Goal: Information Seeking & Learning: Learn about a topic

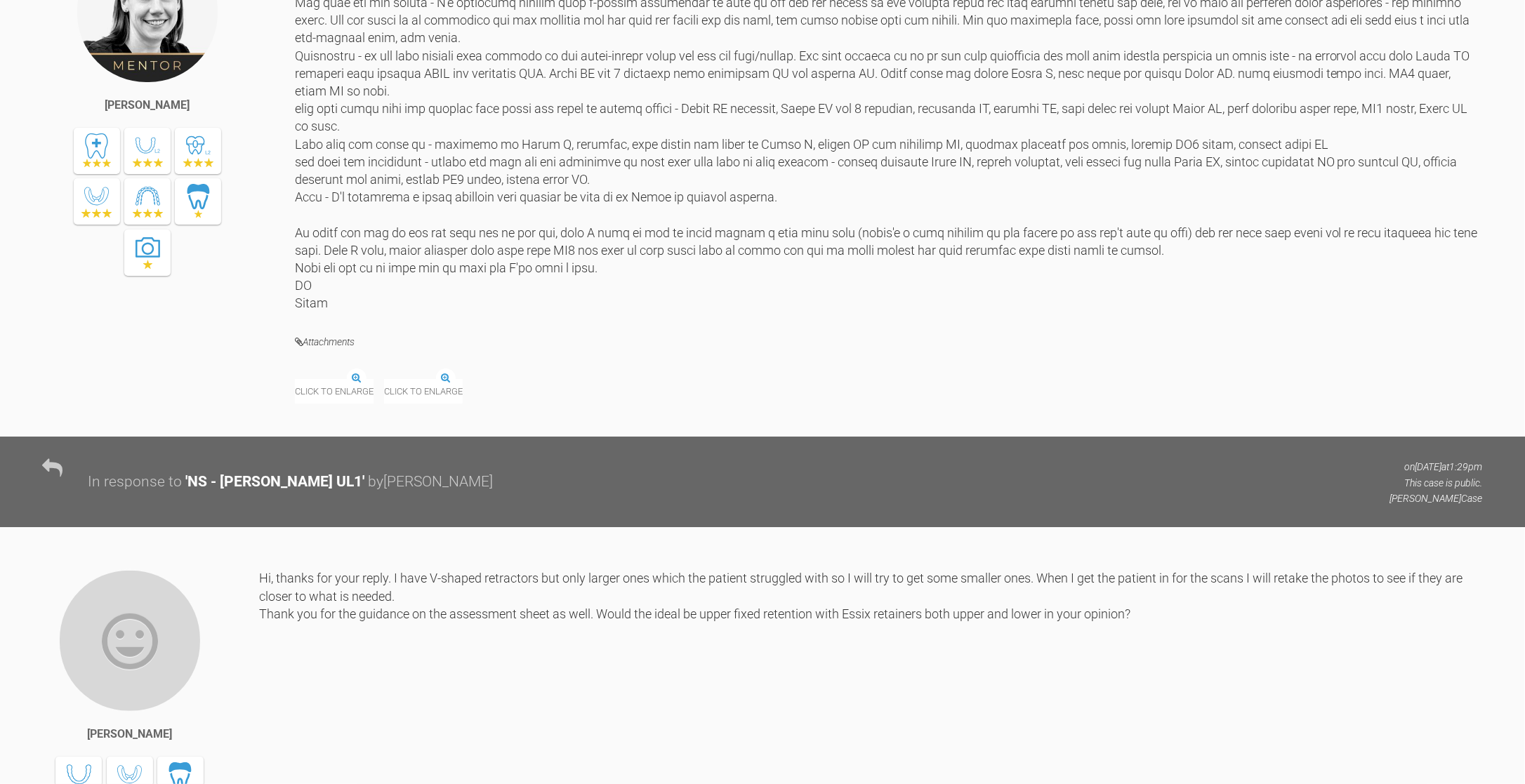
scroll to position [2245, 0]
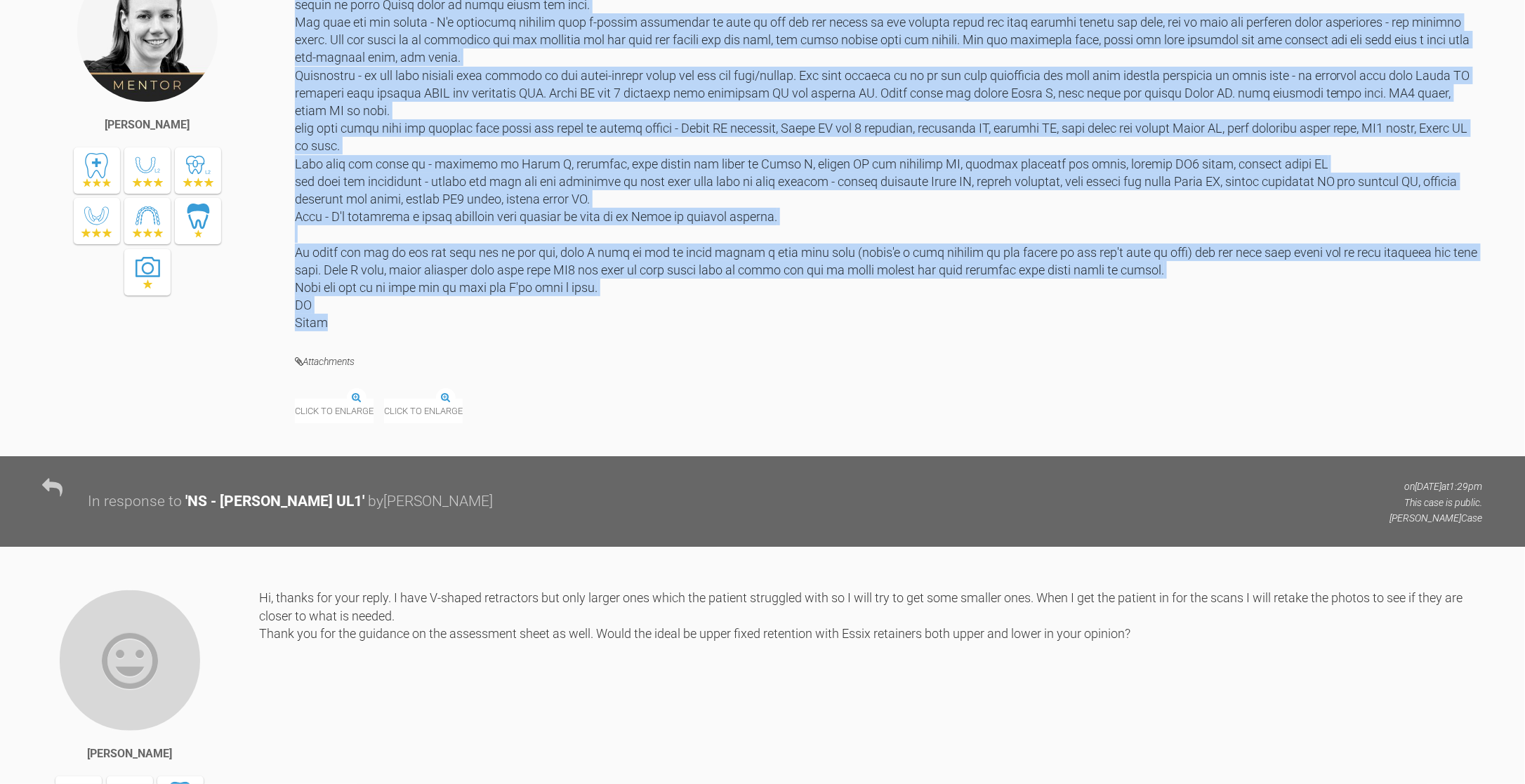
drag, startPoint x: 296, startPoint y: 116, endPoint x: 710, endPoint y: 471, distance: 545.4
click at [710, 331] on div at bounding box center [889, 146] width 1188 height 371
copy div "Hi Lawrence, looks like the JPEGs worked. This case could be treated with an In…"
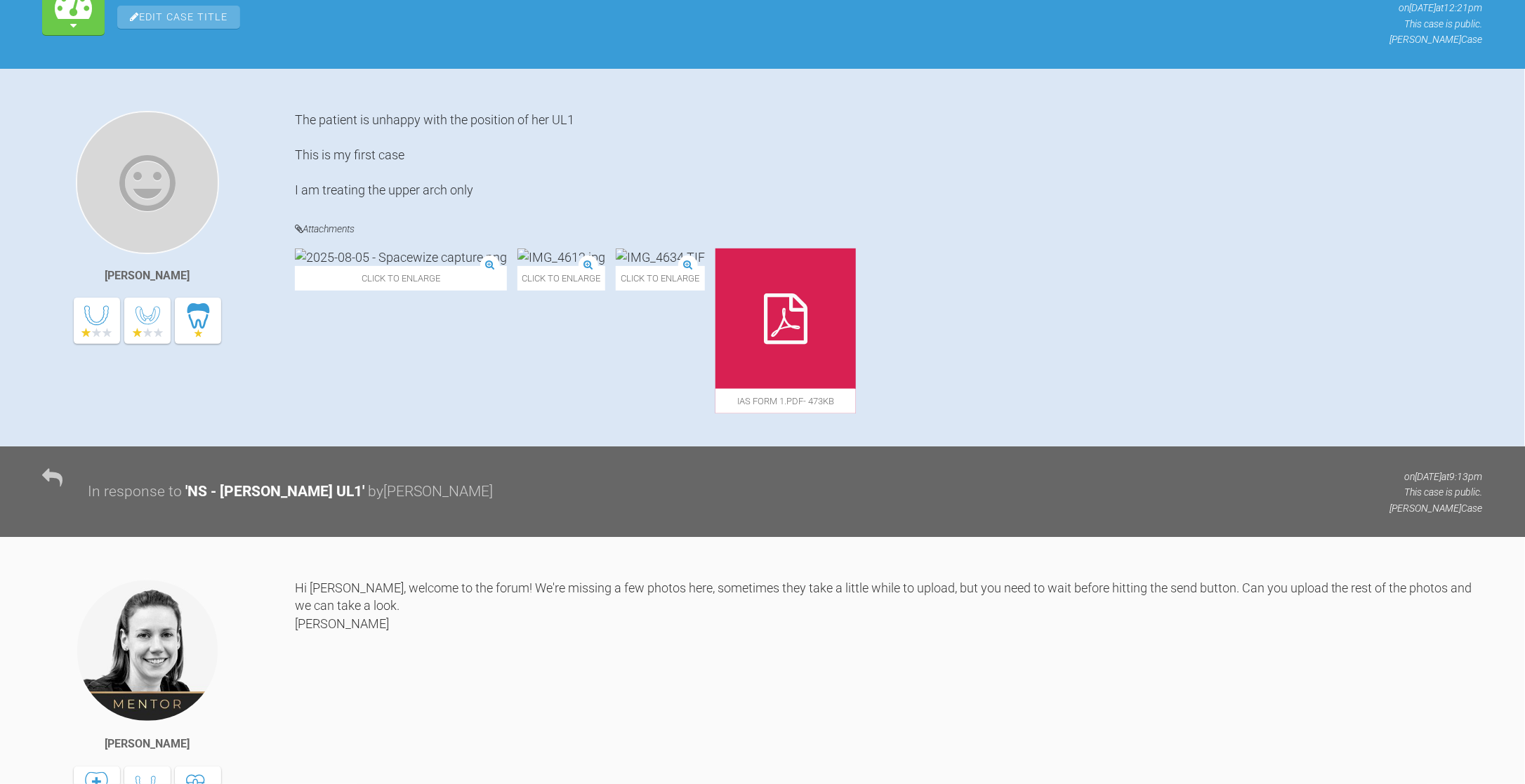
scroll to position [211, 0]
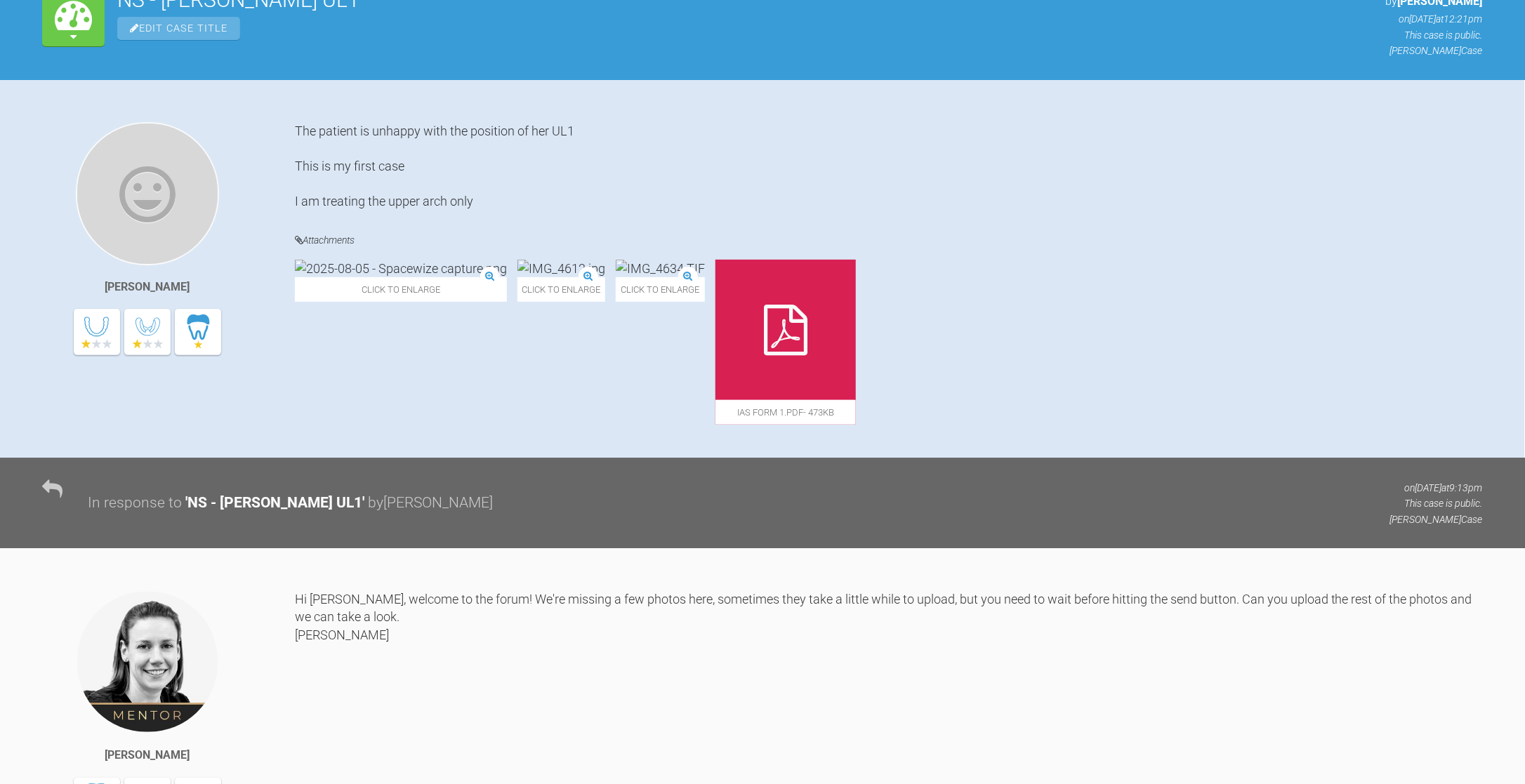
click at [767, 395] on div at bounding box center [786, 330] width 140 height 140
